Goal: Task Accomplishment & Management: Manage account settings

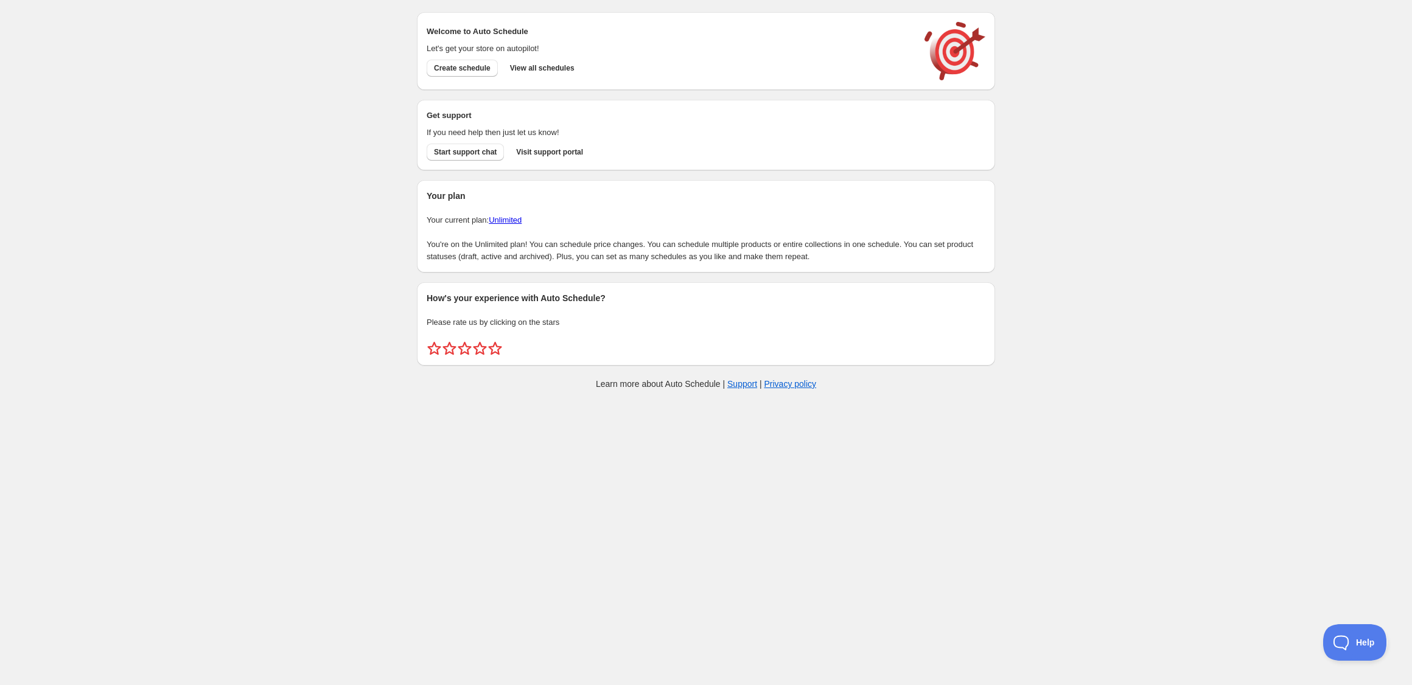
click at [234, 234] on div "Create schedule Help & support Cancel Discount prices Schedule a discount, sale…" at bounding box center [706, 203] width 1412 height 407
click at [542, 66] on span "View all schedules" at bounding box center [542, 68] width 65 height 10
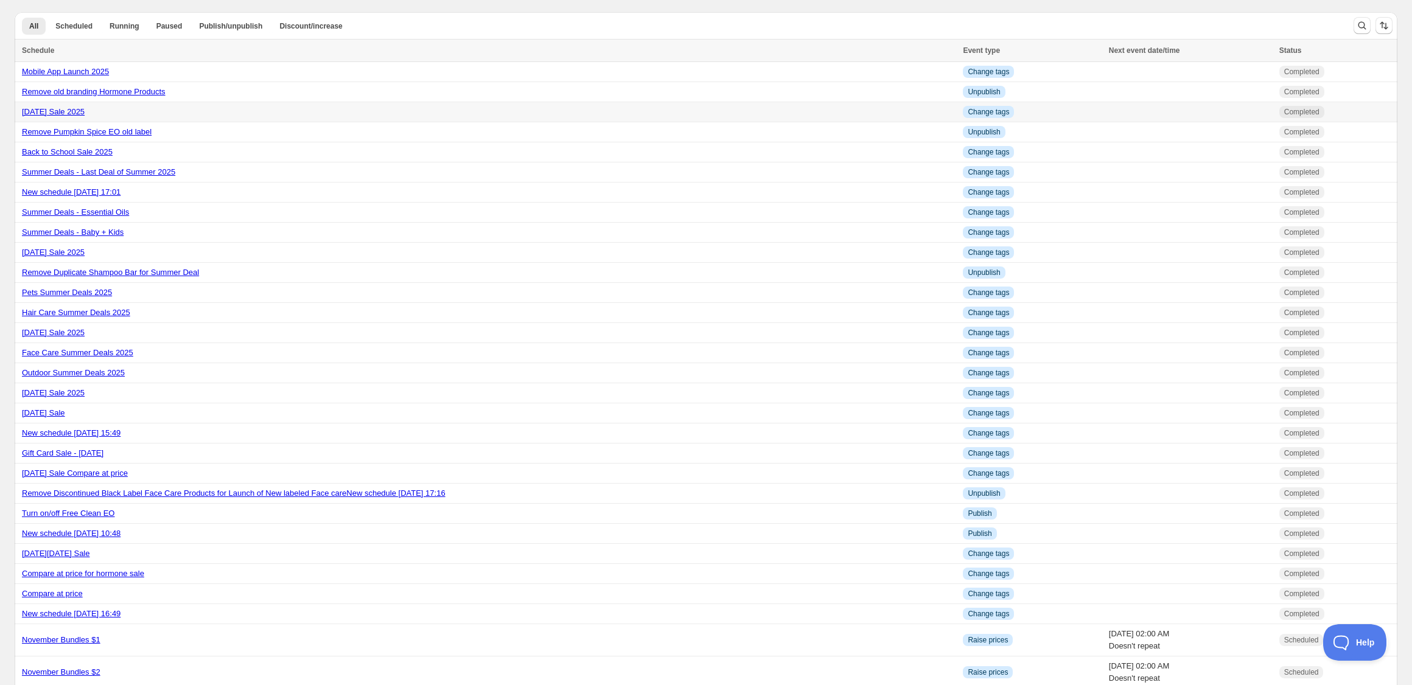
click at [119, 110] on div "Labor Day Sale 2025" at bounding box center [489, 112] width 934 height 12
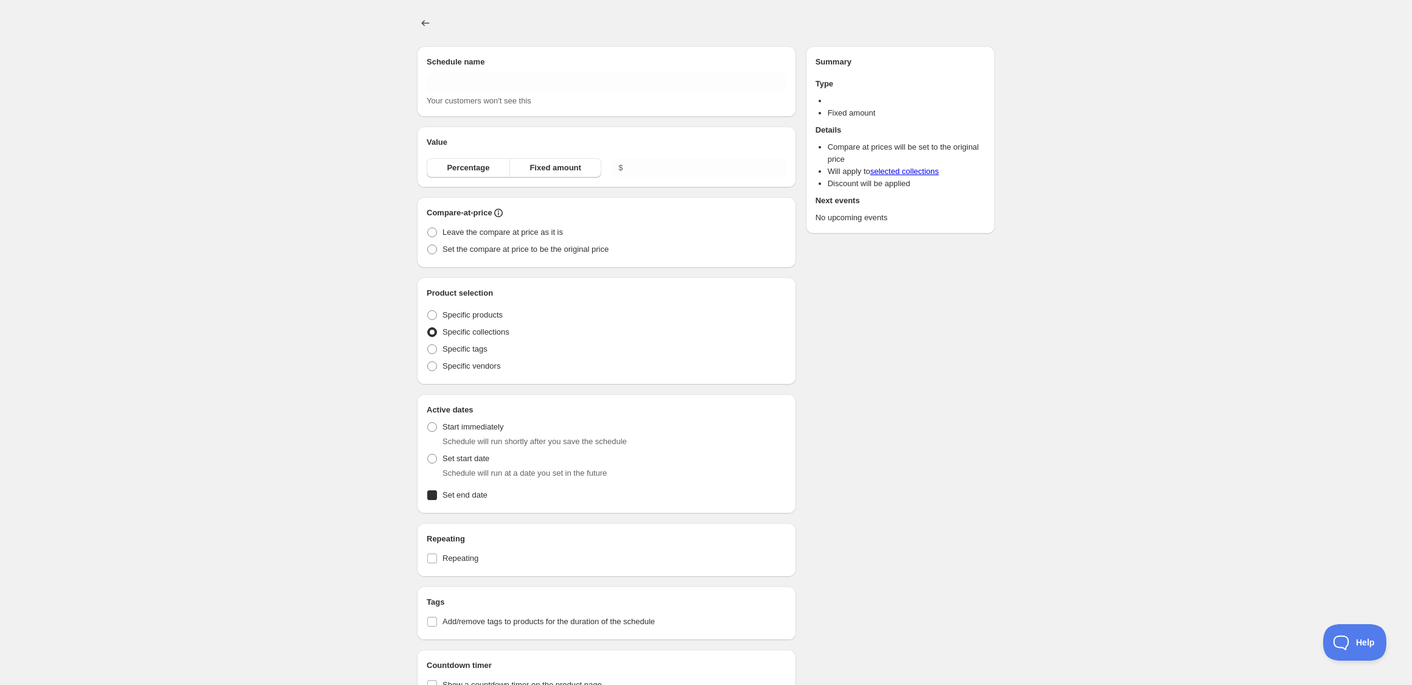
type input "Labor Day Sale 2025"
radio input "true"
checkbox input "true"
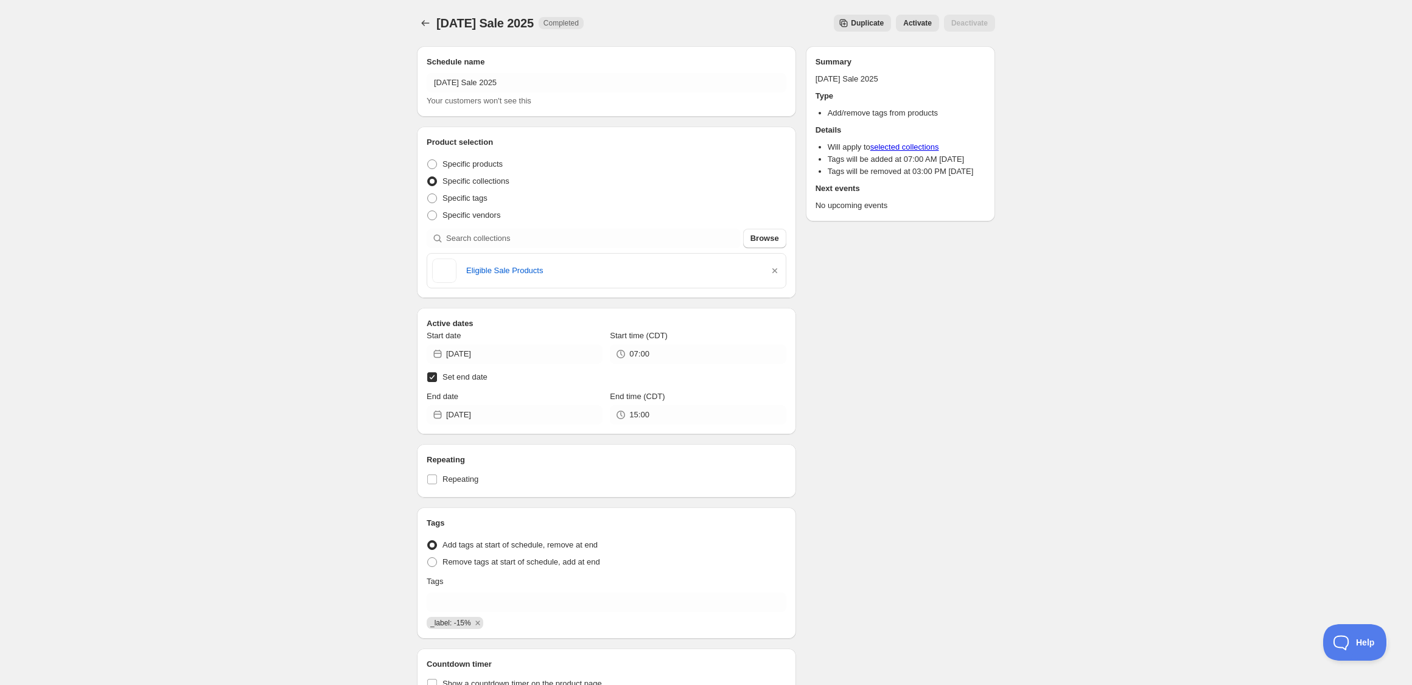
click at [854, 23] on span "Duplicate" at bounding box center [867, 23] width 33 height 10
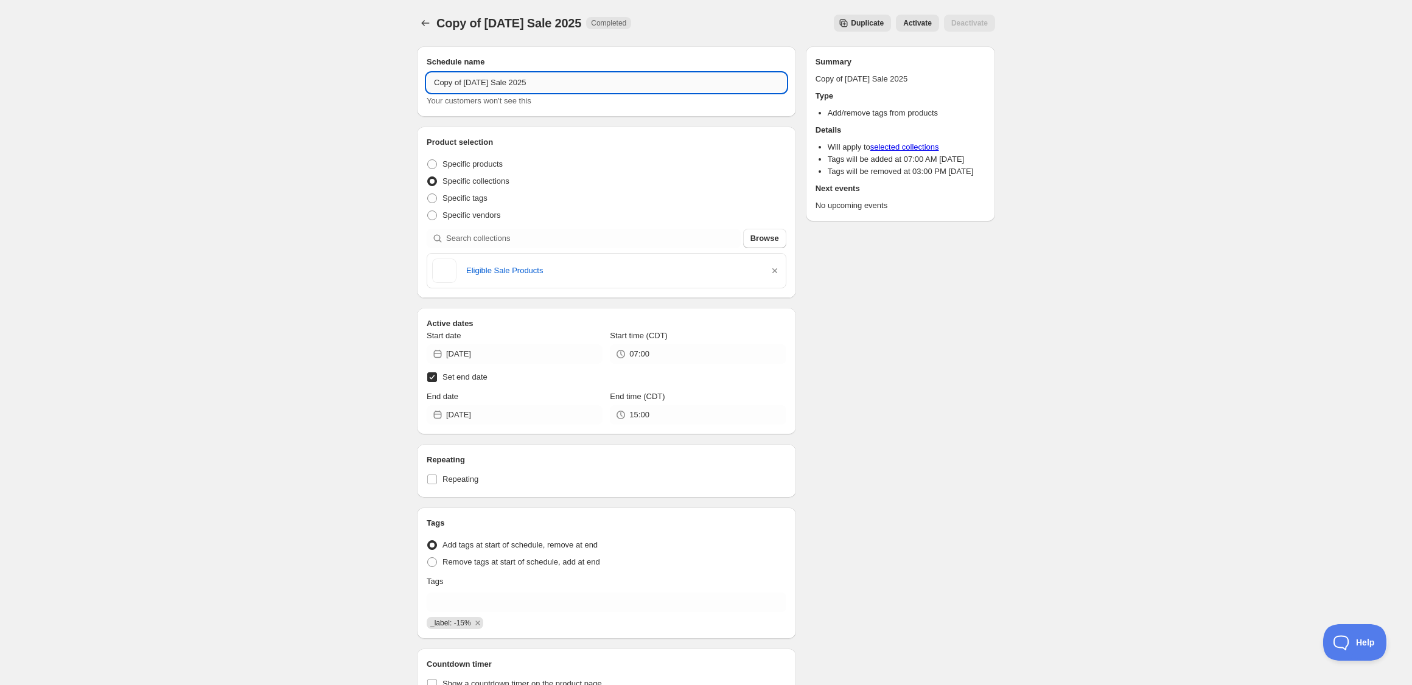
click at [481, 81] on input "Copy of Labor Day Sale 2025" at bounding box center [607, 82] width 360 height 19
type input "Fall Sale 2025"
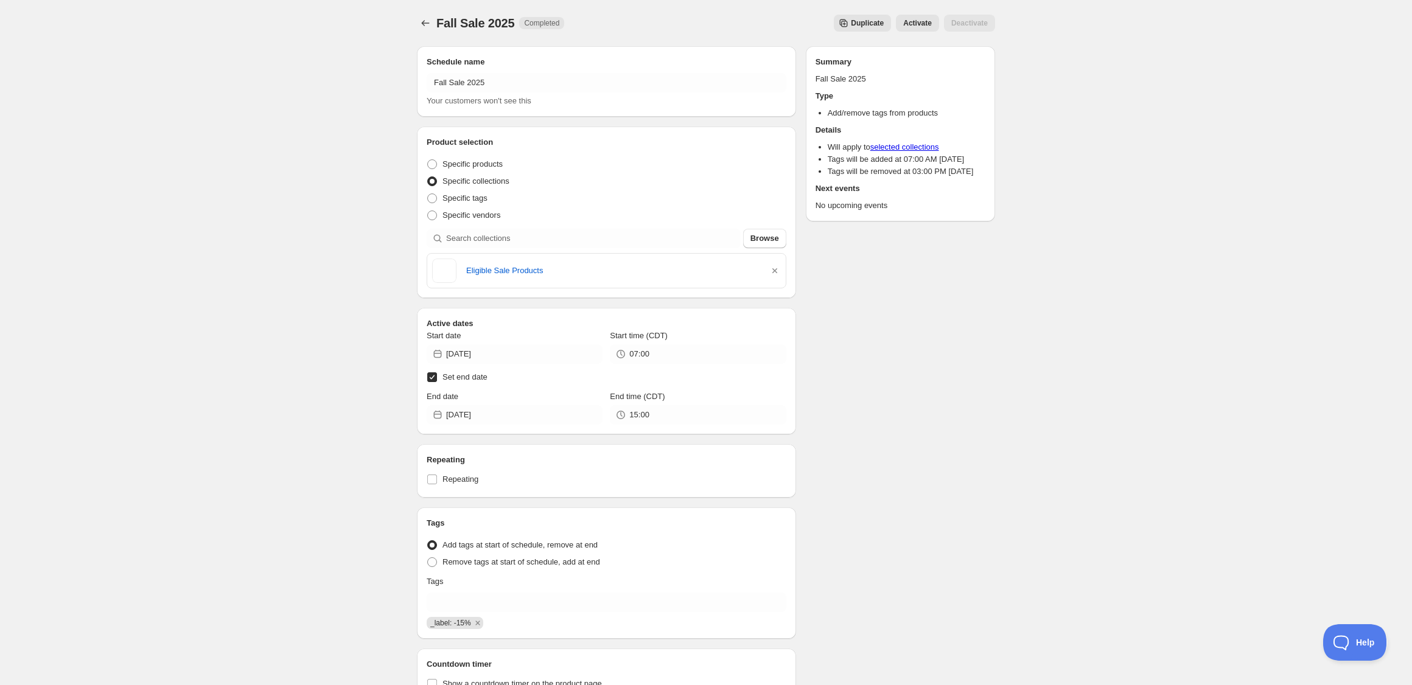
click at [318, 147] on div "Fall Sale 2025. This page is ready Fall Sale 2025 Completed Duplicate Activate …" at bounding box center [706, 400] width 1412 height 800
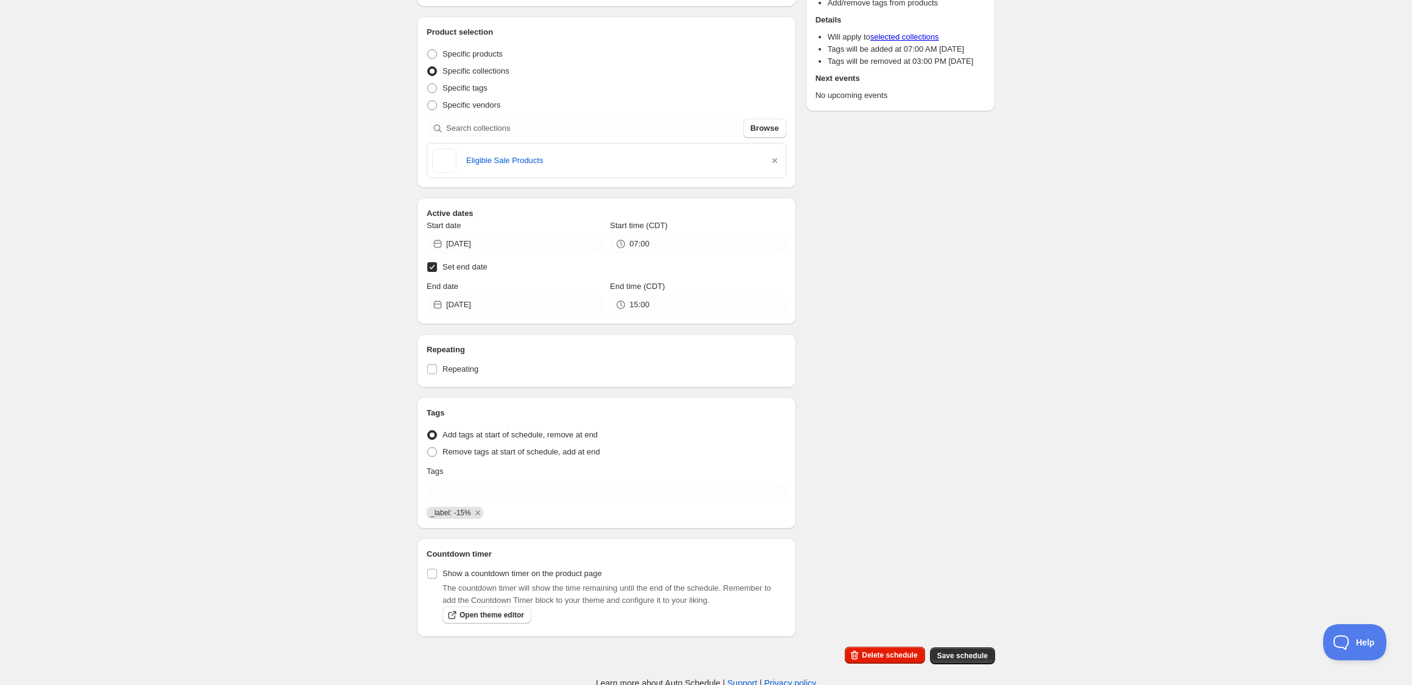
scroll to position [114, 0]
click at [460, 511] on span "_label: -15%" at bounding box center [450, 509] width 41 height 9
click at [461, 511] on span "_label: -15%" at bounding box center [450, 509] width 41 height 9
click at [460, 511] on span "_label: -15%" at bounding box center [450, 509] width 41 height 9
drag, startPoint x: 483, startPoint y: 510, endPoint x: 480, endPoint y: 494, distance: 16.0
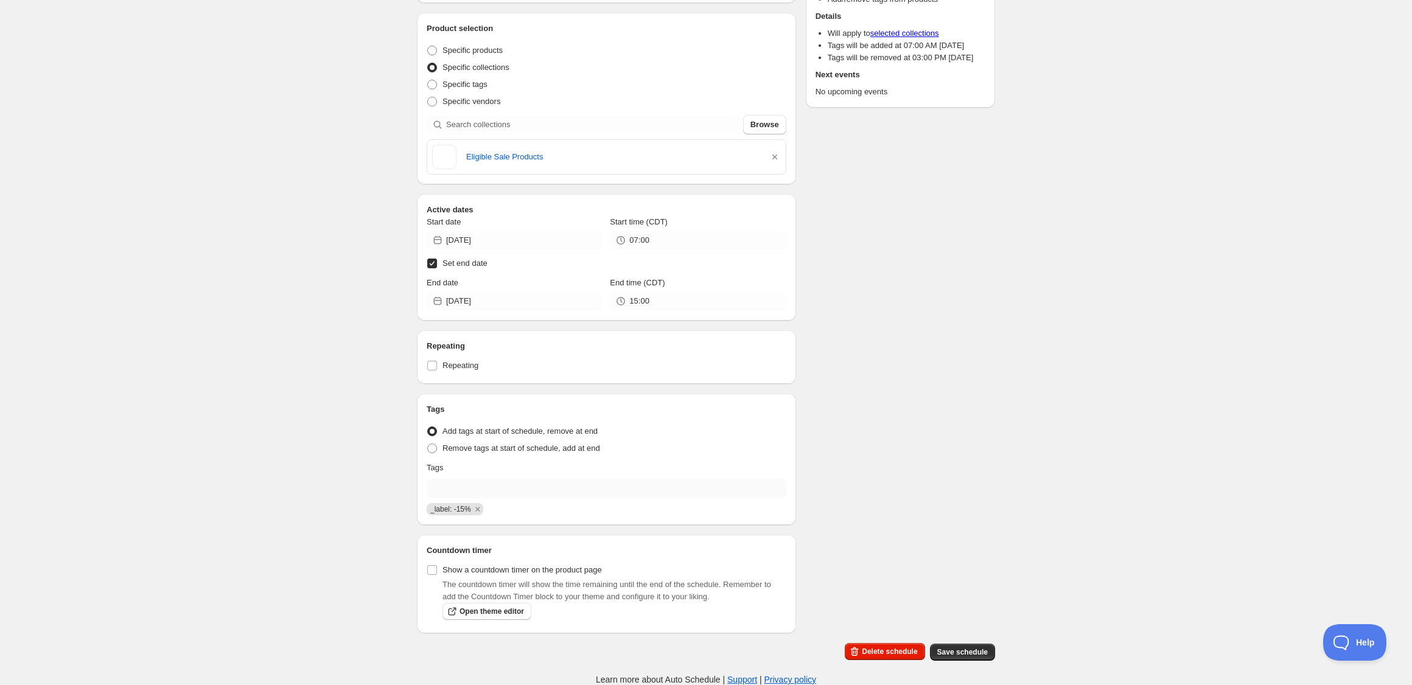
click at [483, 509] on icon "Remove _label: -15%" at bounding box center [477, 509] width 11 height 11
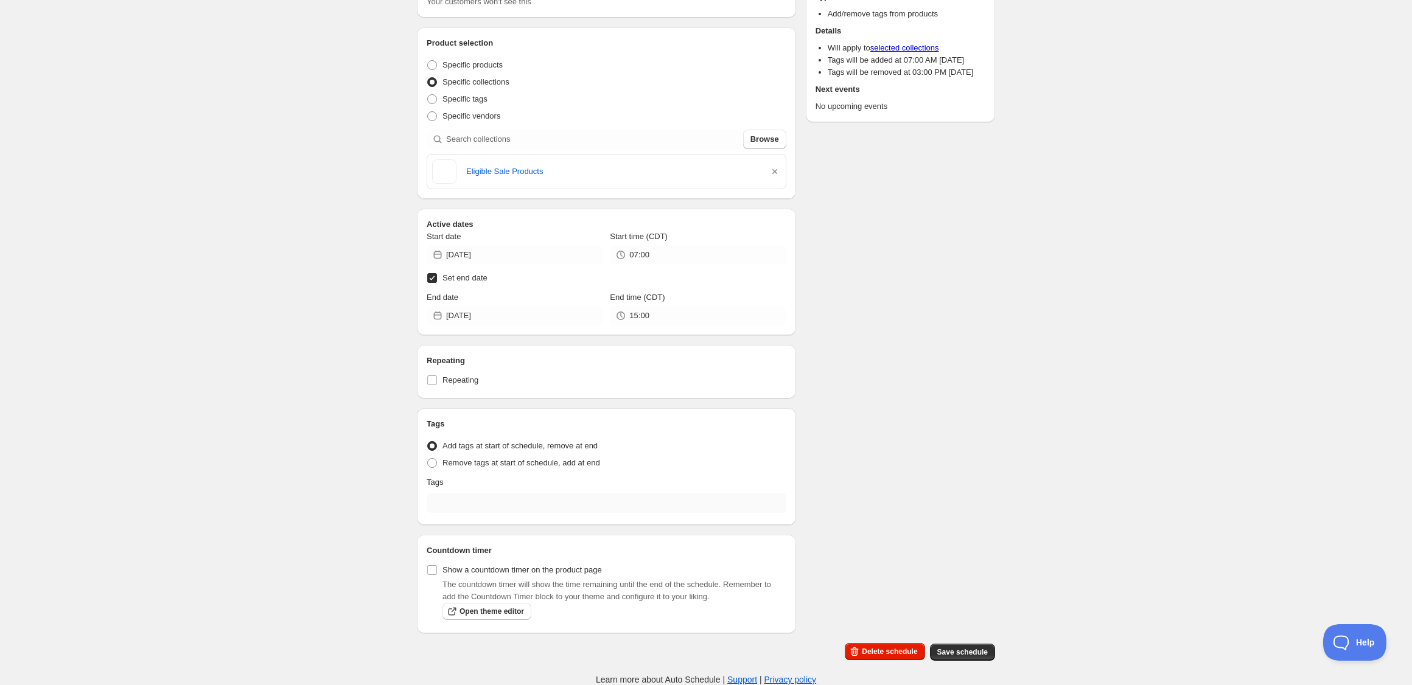
drag, startPoint x: 479, startPoint y: 491, endPoint x: 478, endPoint y: 500, distance: 9.2
click at [479, 492] on div "Tags Tag type Add tags at start of schedule, remove at end Remove tags at start…" at bounding box center [607, 466] width 360 height 97
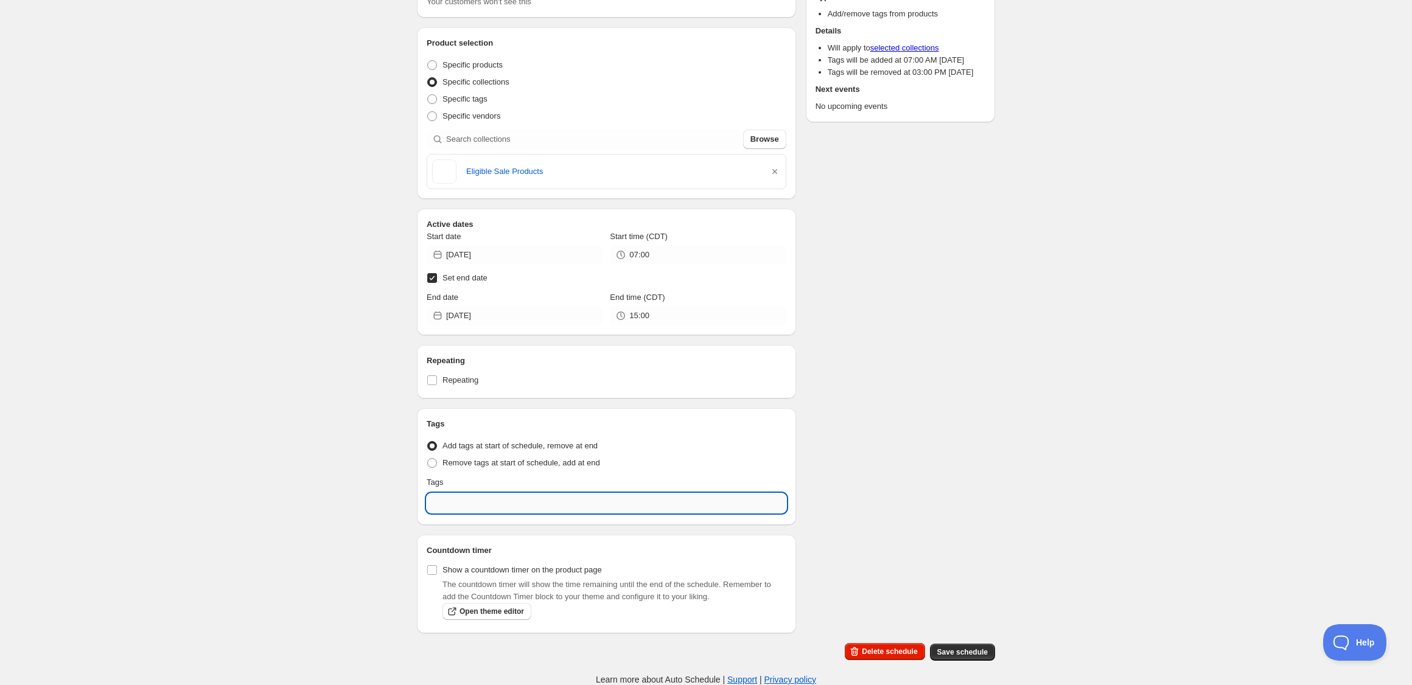
click at [478, 500] on input "text" at bounding box center [607, 503] width 360 height 19
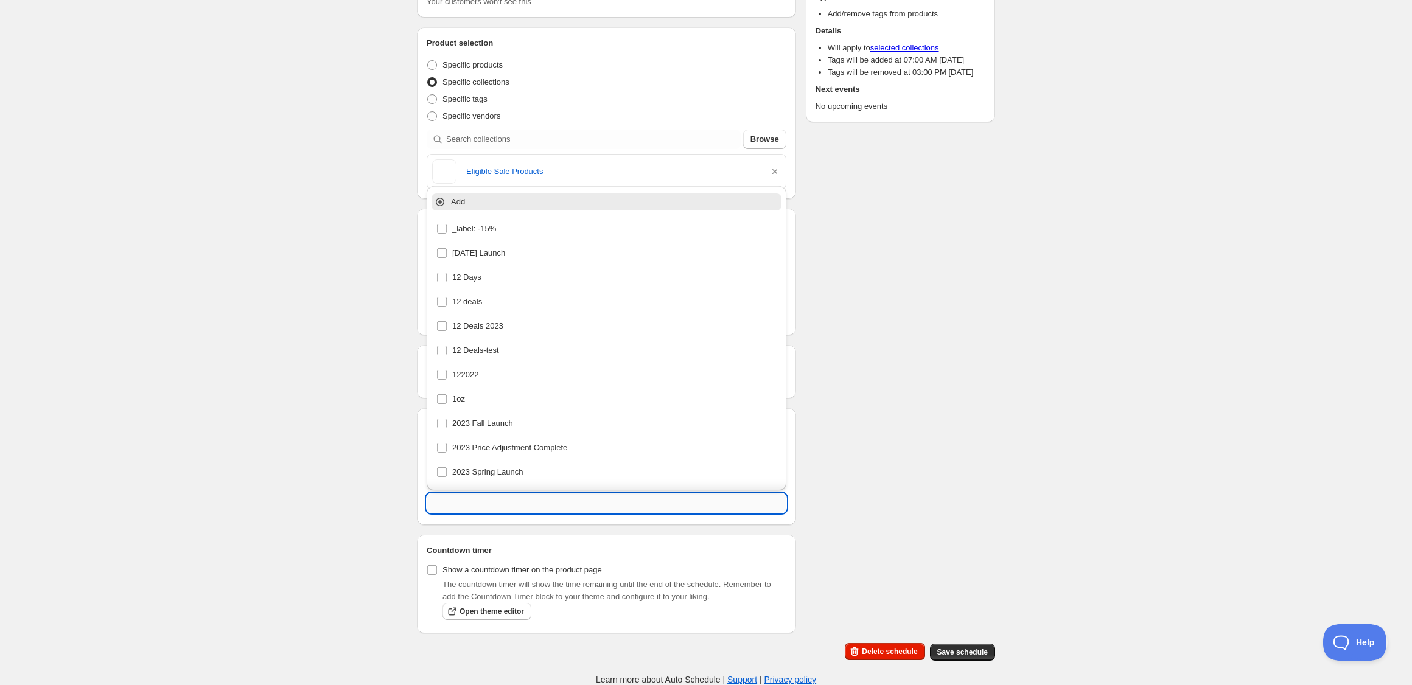
paste input "_label: -15%"
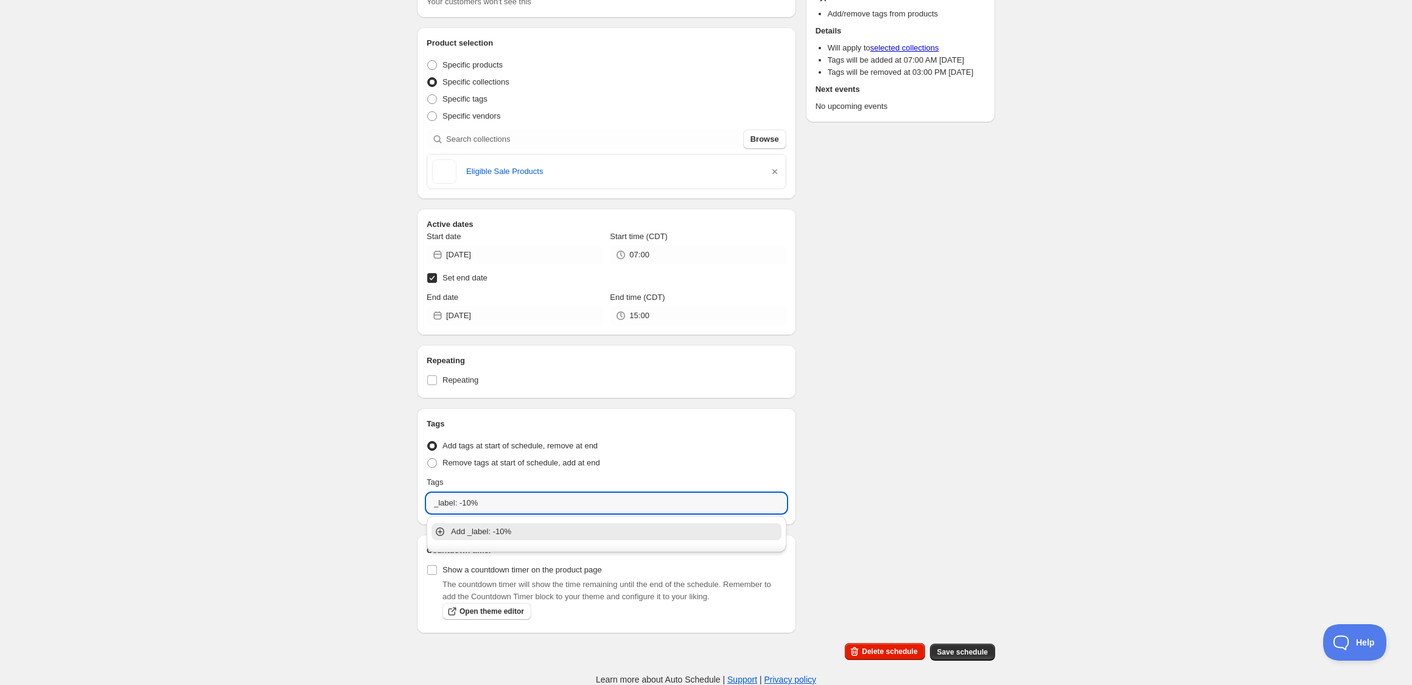
drag, startPoint x: 481, startPoint y: 531, endPoint x: 454, endPoint y: 520, distance: 29.7
click at [481, 531] on p "Add _label: -10%" at bounding box center [615, 532] width 328 height 12
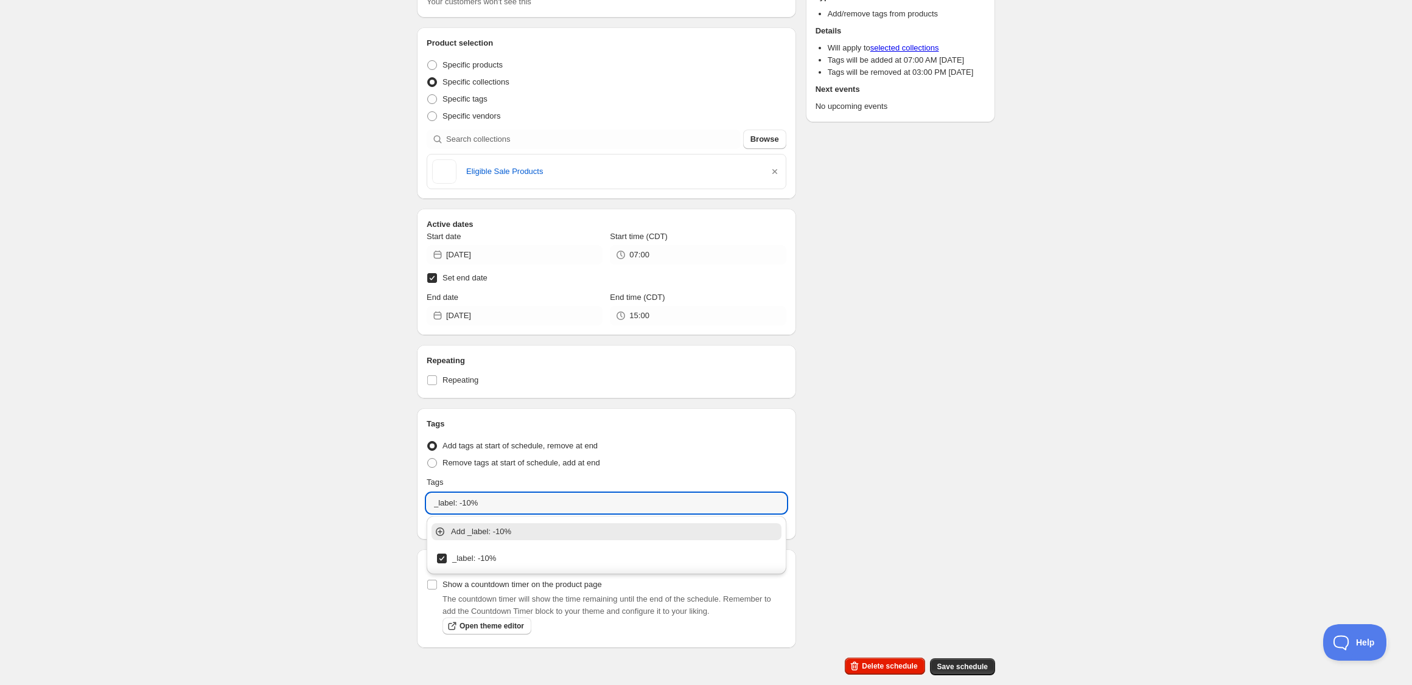
type input "_label: -10%"
click at [368, 480] on div "Fall Sale 2025. This page is ready Fall Sale 2025 Completed Duplicate Activate …" at bounding box center [706, 301] width 1412 height 800
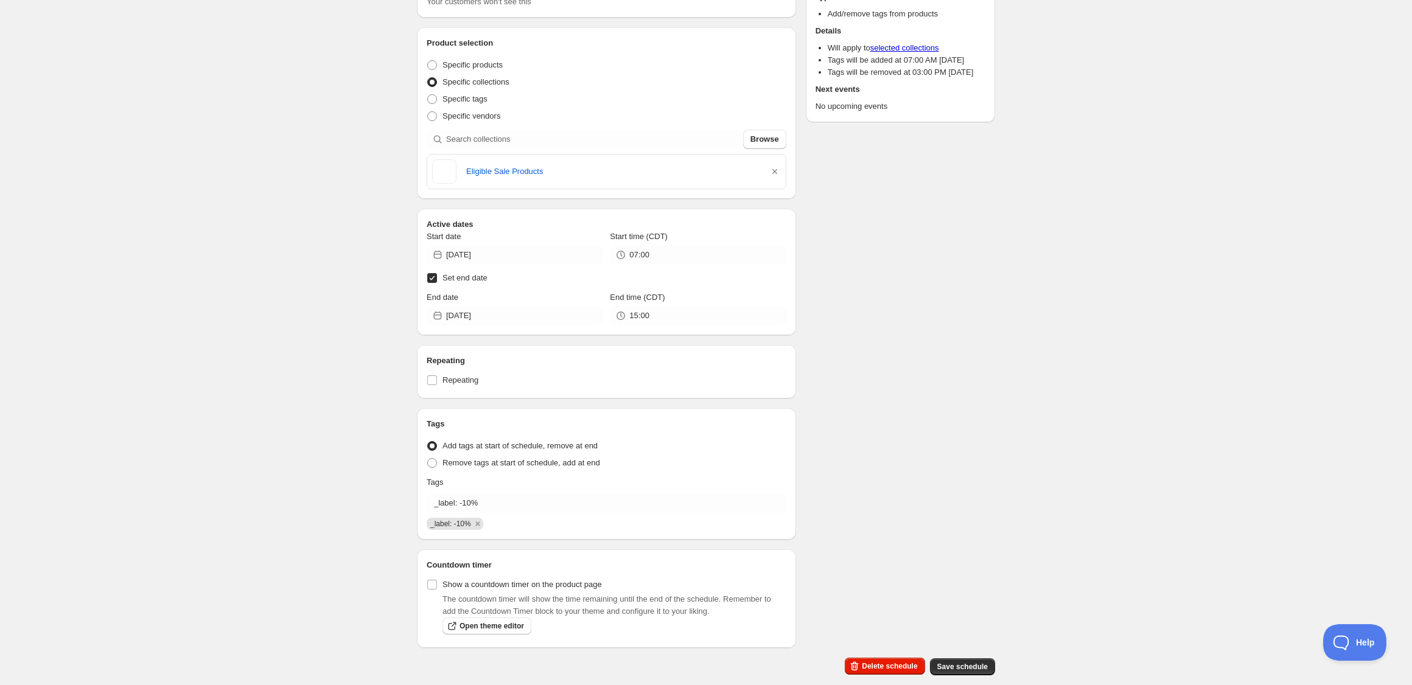
click at [349, 453] on div "Fall Sale 2025. This page is ready Fall Sale 2025 Completed Duplicate Activate …" at bounding box center [706, 301] width 1412 height 800
click at [317, 331] on div "Fall Sale 2025. This page is ready Fall Sale 2025 Completed Duplicate Activate …" at bounding box center [706, 301] width 1412 height 800
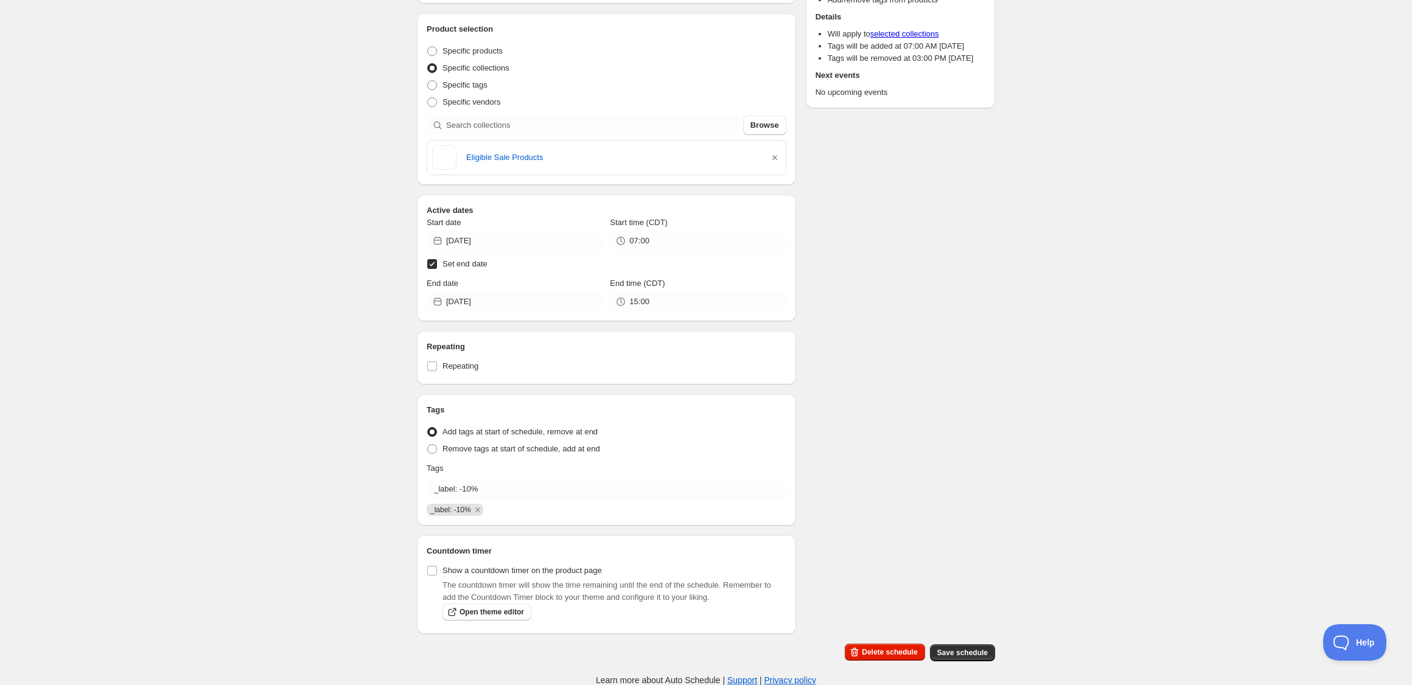
scroll to position [114, 0]
click at [525, 244] on input "2025-08-30" at bounding box center [524, 240] width 156 height 19
click at [584, 271] on icon "Show next month, September 2025" at bounding box center [587, 269] width 12 height 12
click at [584, 271] on icon "Show next month, October 2025" at bounding box center [587, 269] width 12 height 12
click at [516, 346] on span "15" at bounding box center [514, 346] width 13 height 10
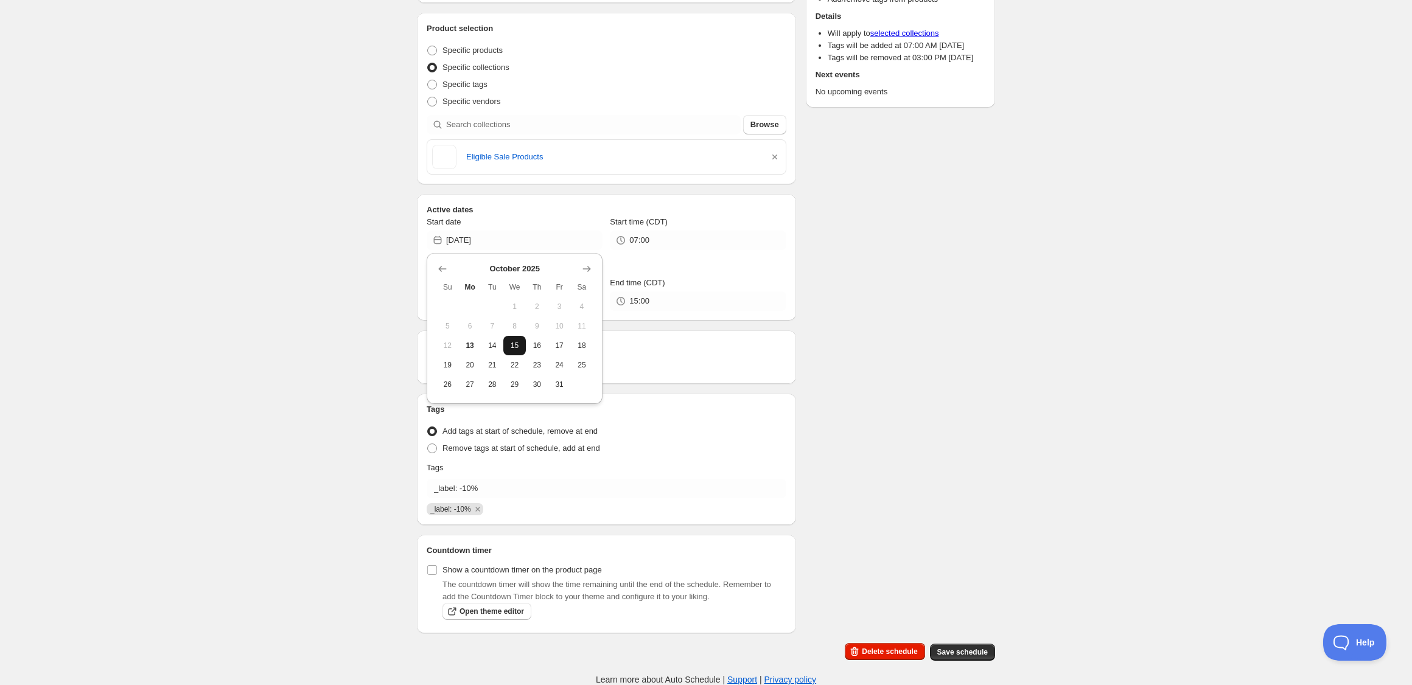
type input "2025-10-15"
click at [544, 302] on input "2025-10-13" at bounding box center [524, 301] width 156 height 19
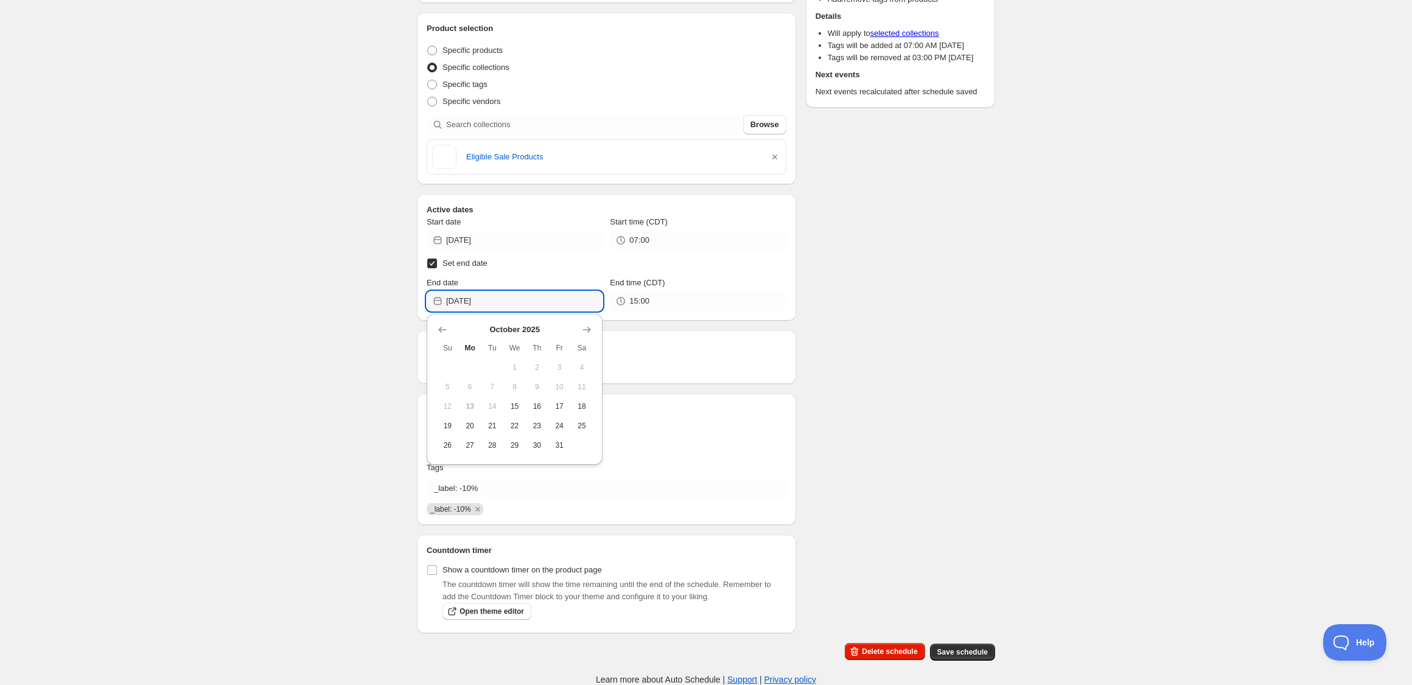
click at [561, 409] on span "17" at bounding box center [559, 407] width 13 height 10
type input "2025-10-17"
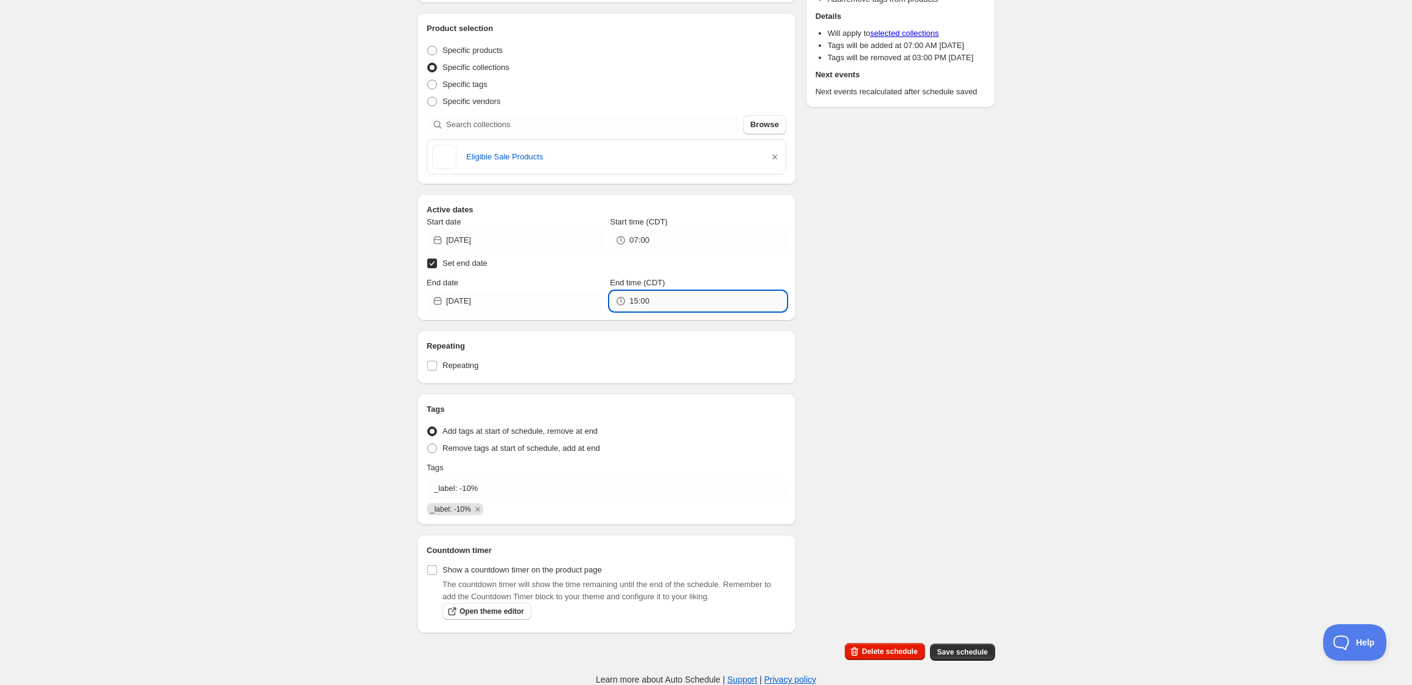
click at [682, 300] on input "15:00" at bounding box center [707, 301] width 156 height 19
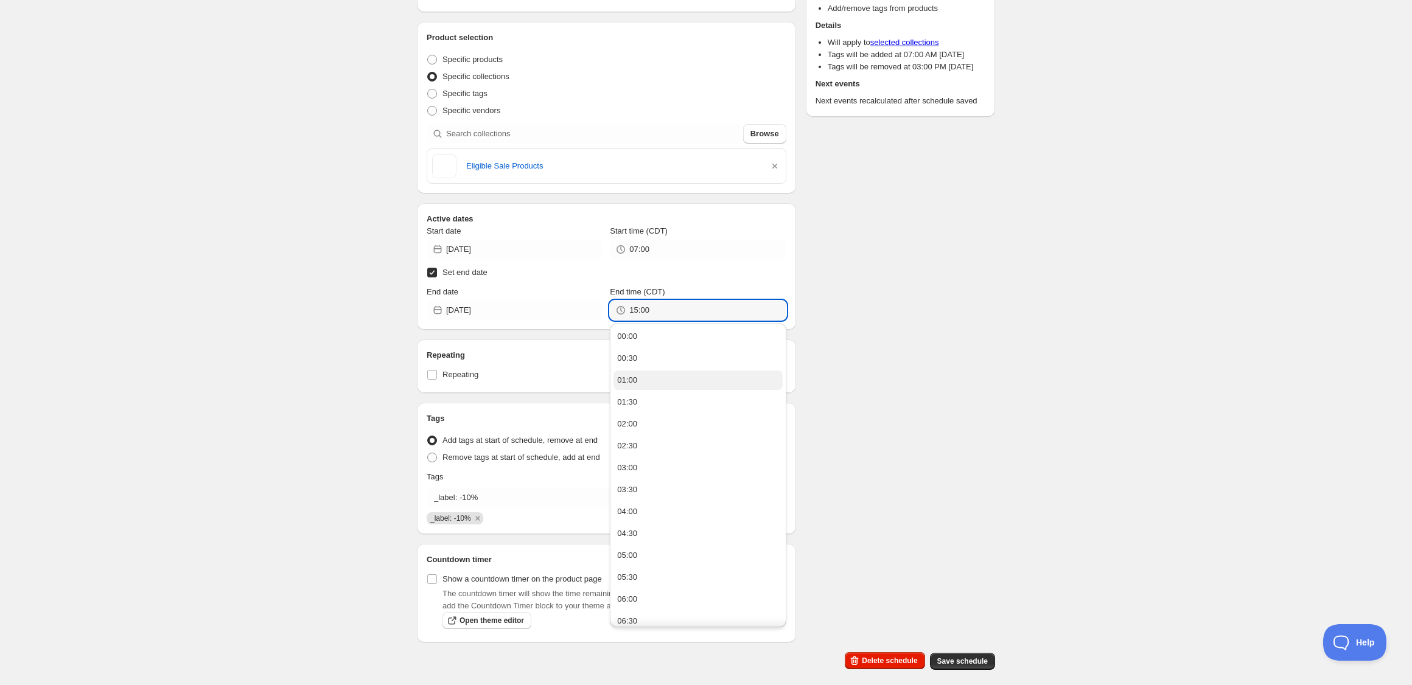
scroll to position [104, 0]
click at [683, 421] on button "02:00" at bounding box center [698, 424] width 169 height 19
type input "02:00"
click at [331, 329] on div "Fall Sale 2025. This page is ready Fall Sale 2025 Completed Duplicate Activate …" at bounding box center [706, 296] width 1412 height 800
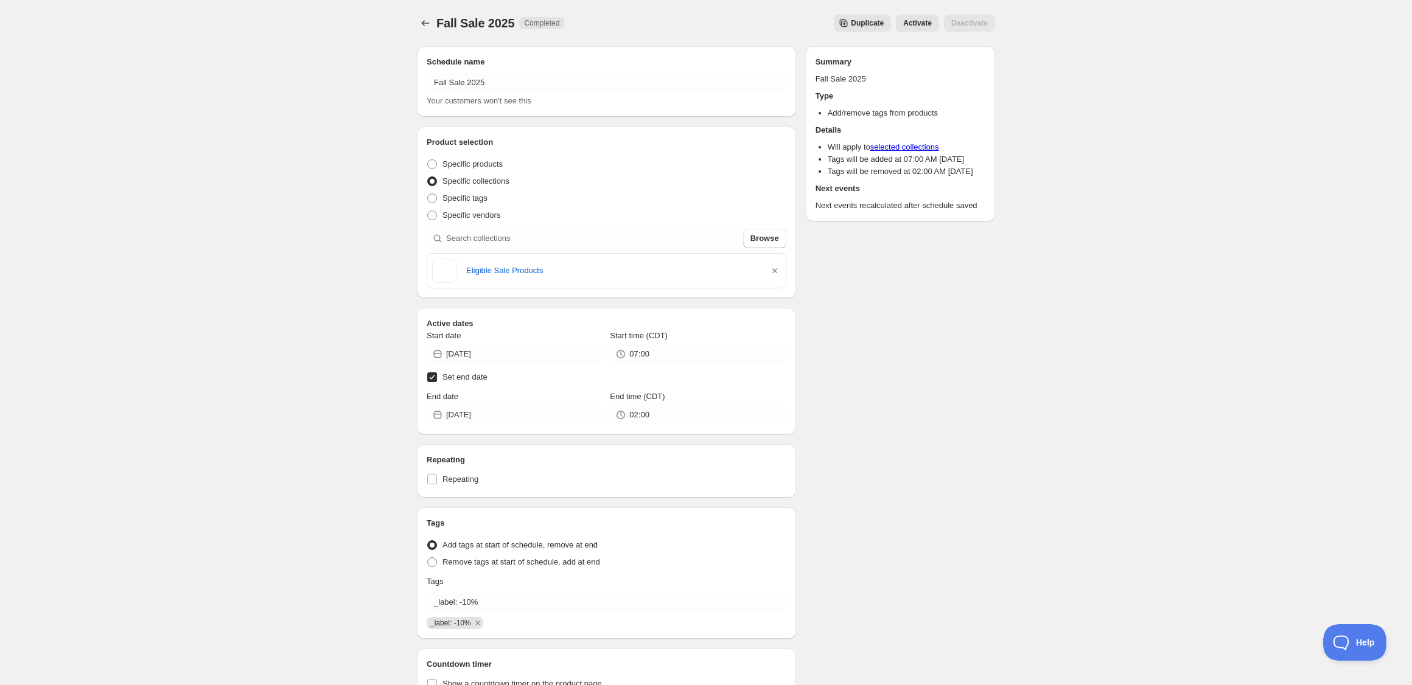
scroll to position [114, 0]
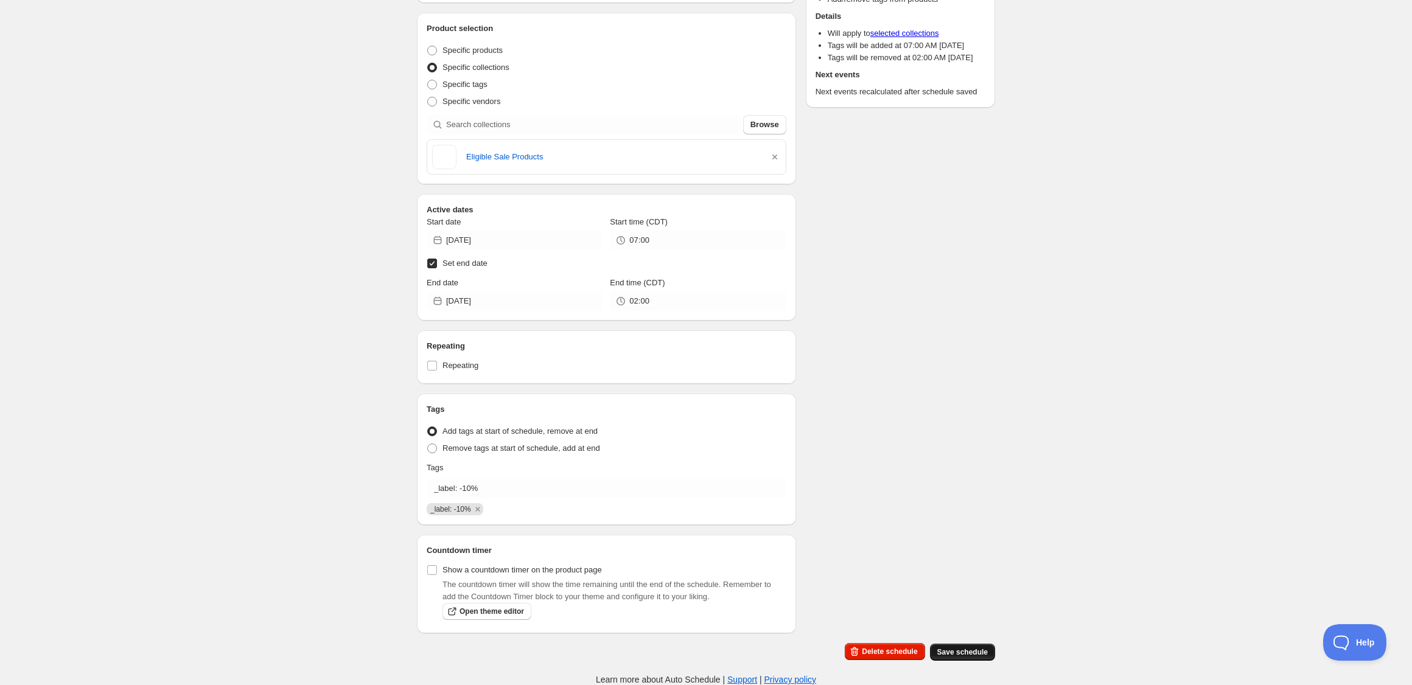
click at [961, 651] on span "Save schedule" at bounding box center [962, 653] width 51 height 10
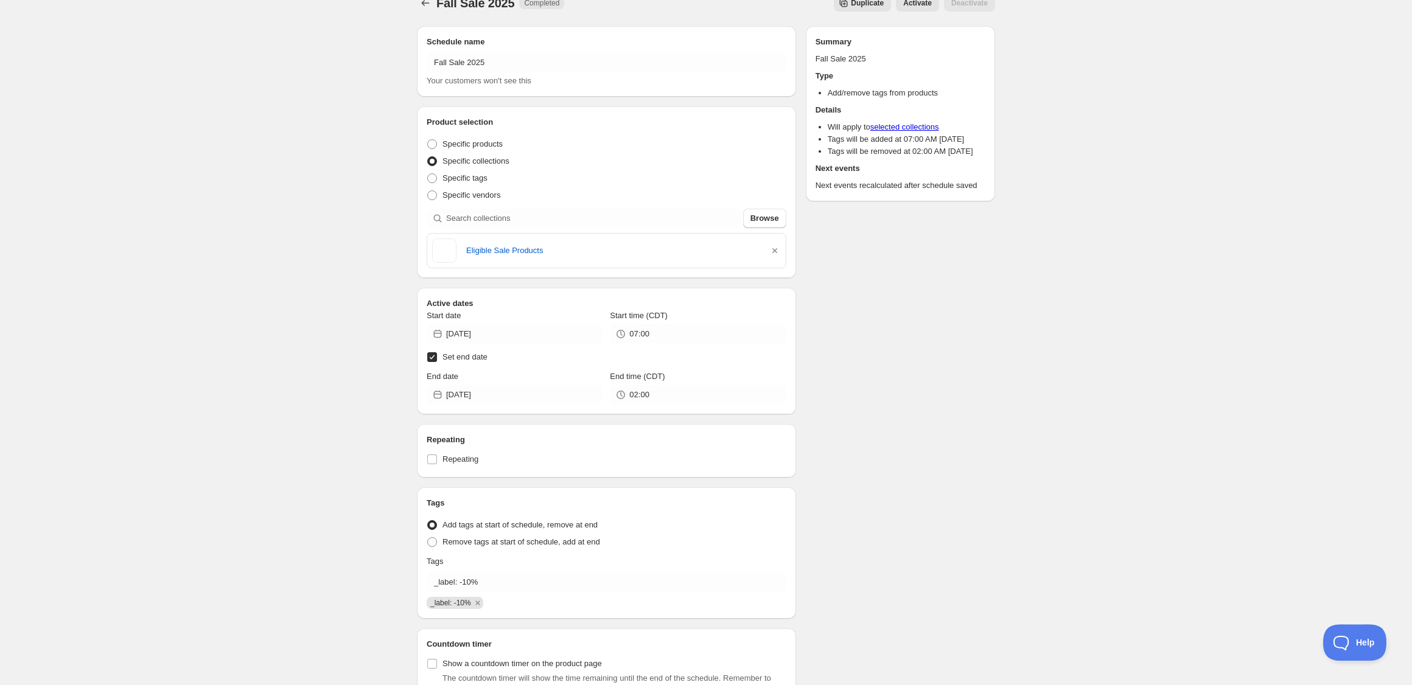
scroll to position [0, 0]
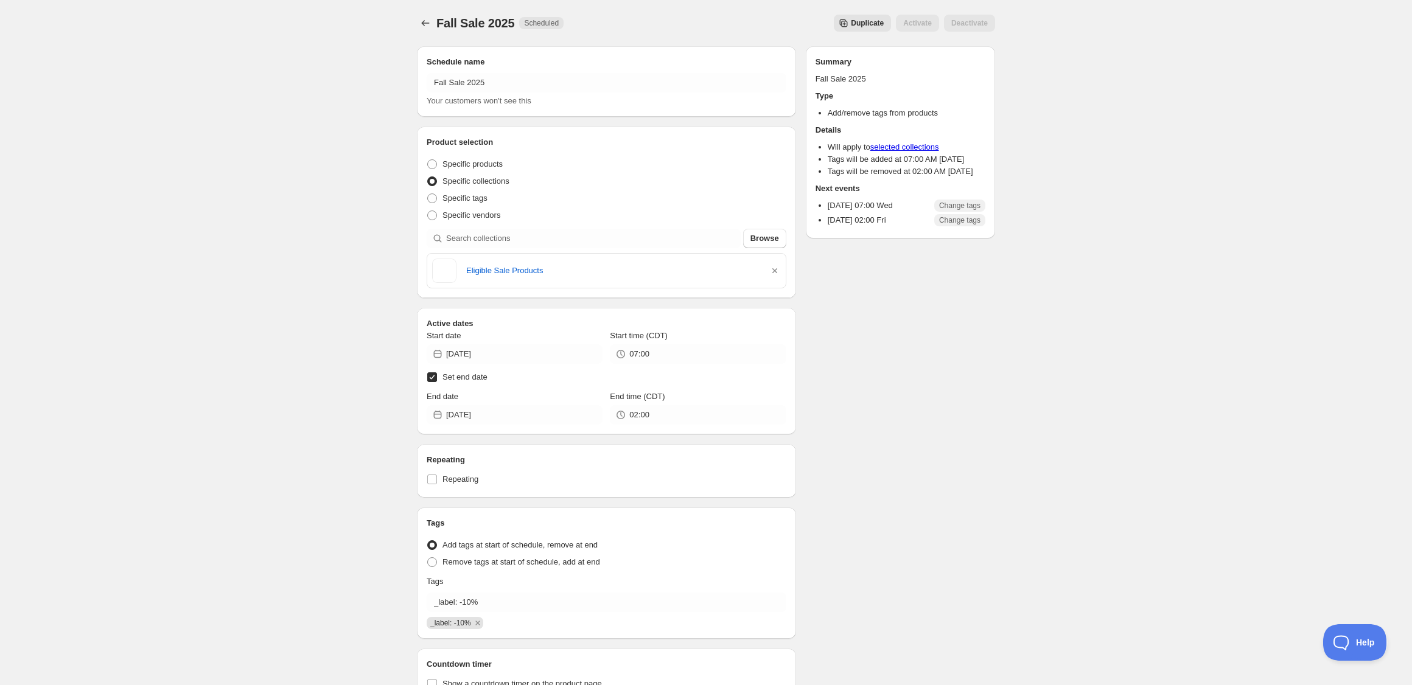
click at [321, 295] on div "Fall Sale 2025. This page is ready Fall Sale 2025 Scheduled Duplicate Activate …" at bounding box center [706, 400] width 1412 height 800
